Goal: Check status: Check status

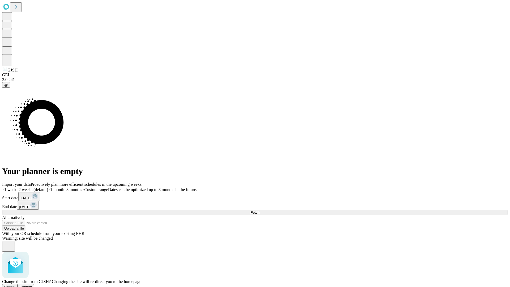
click at [32, 285] on span "Confirm" at bounding box center [26, 287] width 12 height 4
click at [48, 187] on label "2 weeks (default)" at bounding box center [32, 189] width 32 height 5
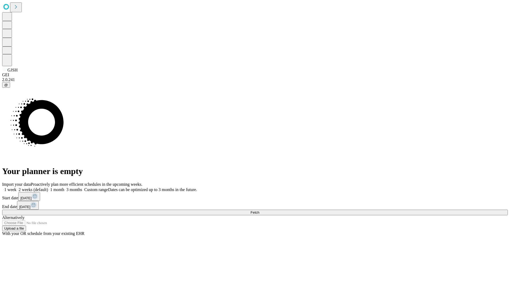
click at [259, 210] on span "Fetch" at bounding box center [255, 212] width 9 height 4
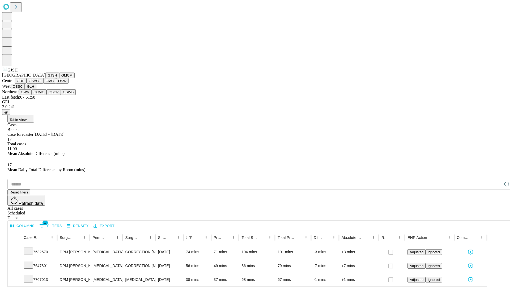
click at [59, 78] on button "GMCM" at bounding box center [66, 76] width 15 height 6
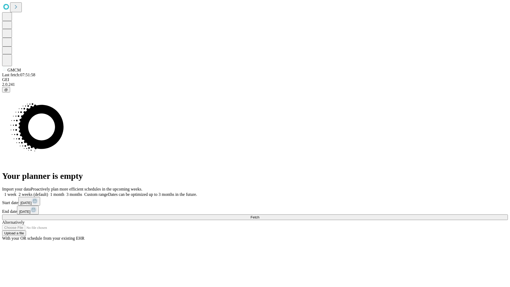
click at [48, 192] on label "2 weeks (default)" at bounding box center [32, 194] width 32 height 5
click at [259, 215] on span "Fetch" at bounding box center [255, 217] width 9 height 4
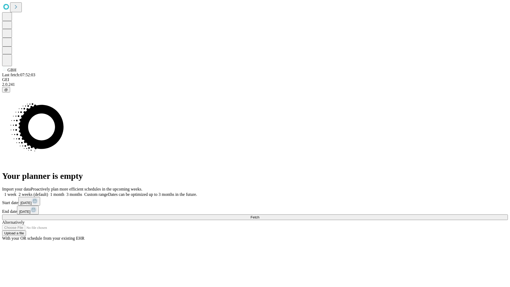
click at [48, 192] on label "2 weeks (default)" at bounding box center [32, 194] width 32 height 5
click at [259, 215] on span "Fetch" at bounding box center [255, 217] width 9 height 4
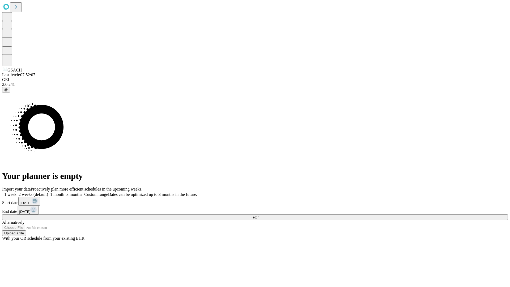
click at [48, 192] on label "2 weeks (default)" at bounding box center [32, 194] width 32 height 5
click at [259, 215] on span "Fetch" at bounding box center [255, 217] width 9 height 4
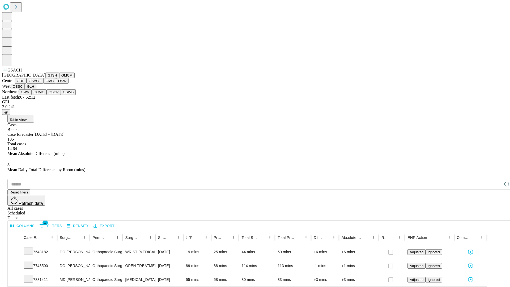
click at [43, 84] on button "GMC" at bounding box center [49, 81] width 12 height 6
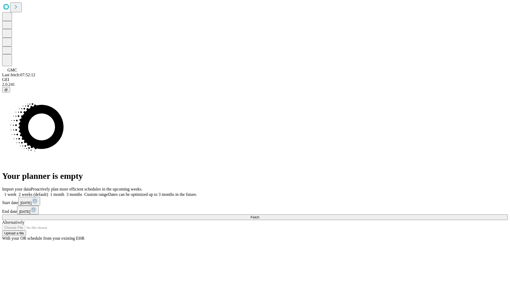
click at [48, 192] on label "2 weeks (default)" at bounding box center [32, 194] width 32 height 5
click at [259, 215] on span "Fetch" at bounding box center [255, 217] width 9 height 4
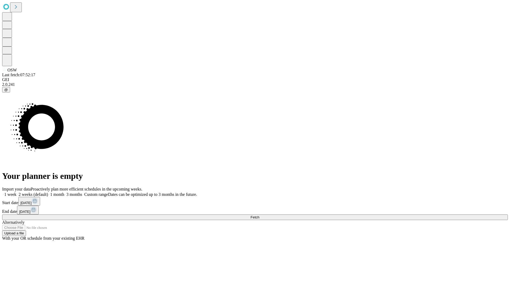
click at [48, 192] on label "2 weeks (default)" at bounding box center [32, 194] width 32 height 5
click at [259, 215] on span "Fetch" at bounding box center [255, 217] width 9 height 4
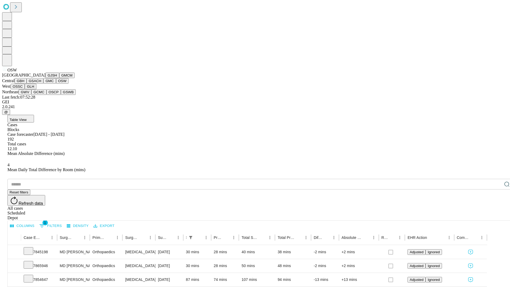
click at [25, 89] on button "OSSC" at bounding box center [18, 87] width 14 height 6
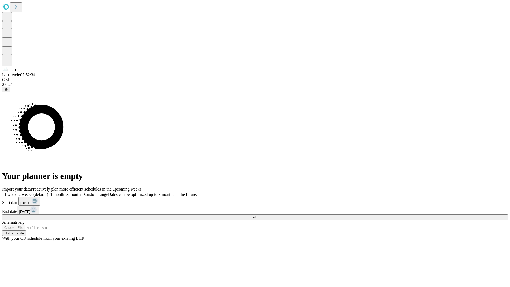
click at [48, 192] on label "2 weeks (default)" at bounding box center [32, 194] width 32 height 5
click at [259, 215] on span "Fetch" at bounding box center [255, 217] width 9 height 4
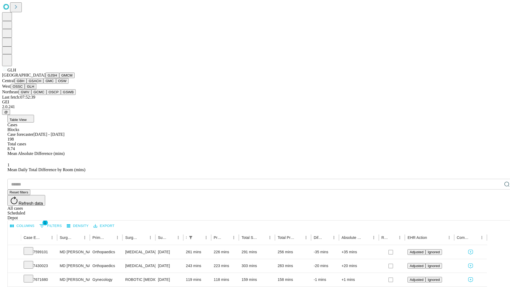
click at [31, 95] on button "GWV" at bounding box center [25, 92] width 13 height 6
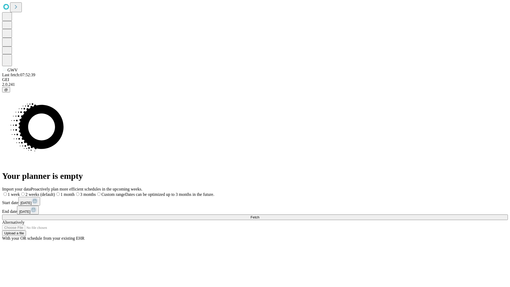
click at [55, 192] on label "2 weeks (default)" at bounding box center [37, 194] width 35 height 5
click at [259, 215] on span "Fetch" at bounding box center [255, 217] width 9 height 4
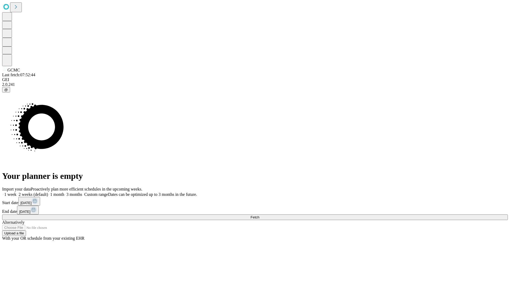
click at [48, 192] on label "2 weeks (default)" at bounding box center [32, 194] width 32 height 5
click at [259, 215] on span "Fetch" at bounding box center [255, 217] width 9 height 4
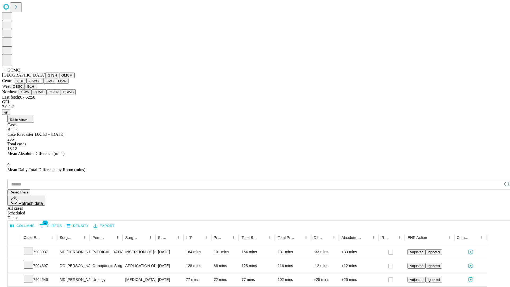
click at [47, 95] on button "OSCP" at bounding box center [54, 92] width 14 height 6
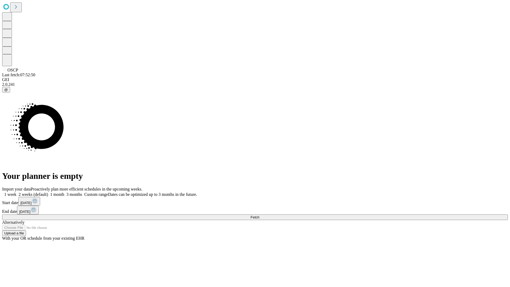
click at [48, 192] on label "2 weeks (default)" at bounding box center [32, 194] width 32 height 5
click at [259, 215] on span "Fetch" at bounding box center [255, 217] width 9 height 4
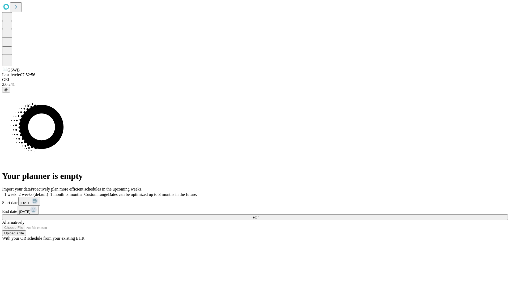
click at [48, 192] on label "2 weeks (default)" at bounding box center [32, 194] width 32 height 5
click at [259, 215] on span "Fetch" at bounding box center [255, 217] width 9 height 4
